Goal: Navigation & Orientation: Find specific page/section

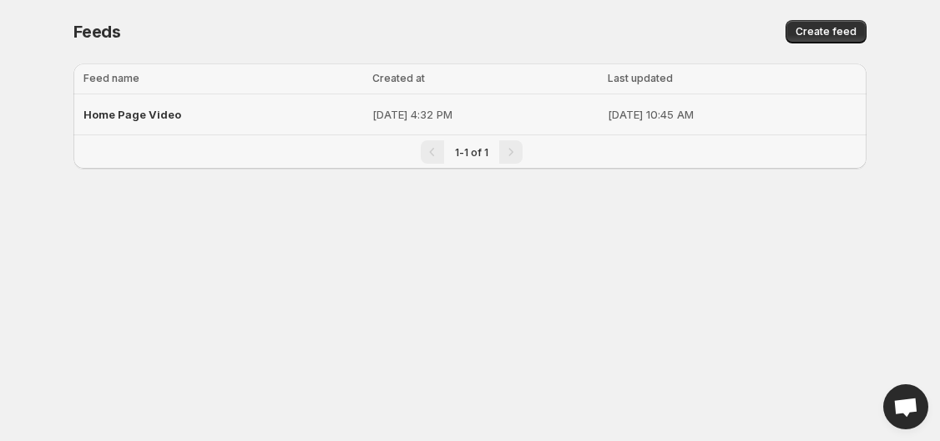
click at [154, 114] on span "Home Page Video" at bounding box center [132, 114] width 98 height 13
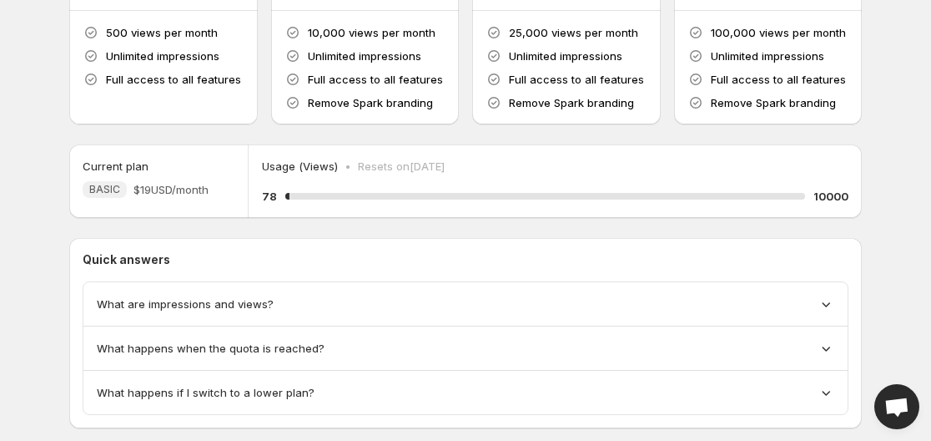
scroll to position [253, 0]
